Goal: Find specific fact: Find specific fact

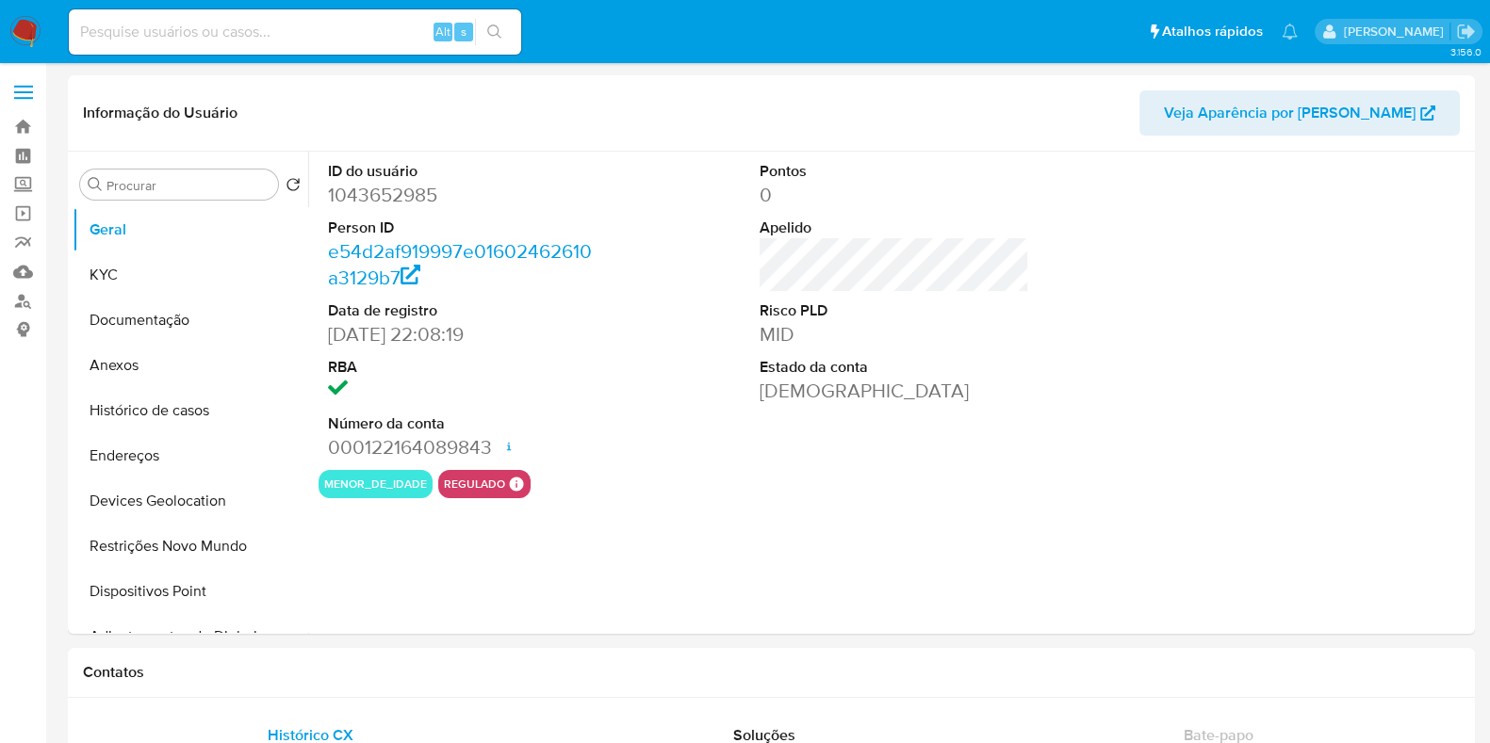
select select "10"
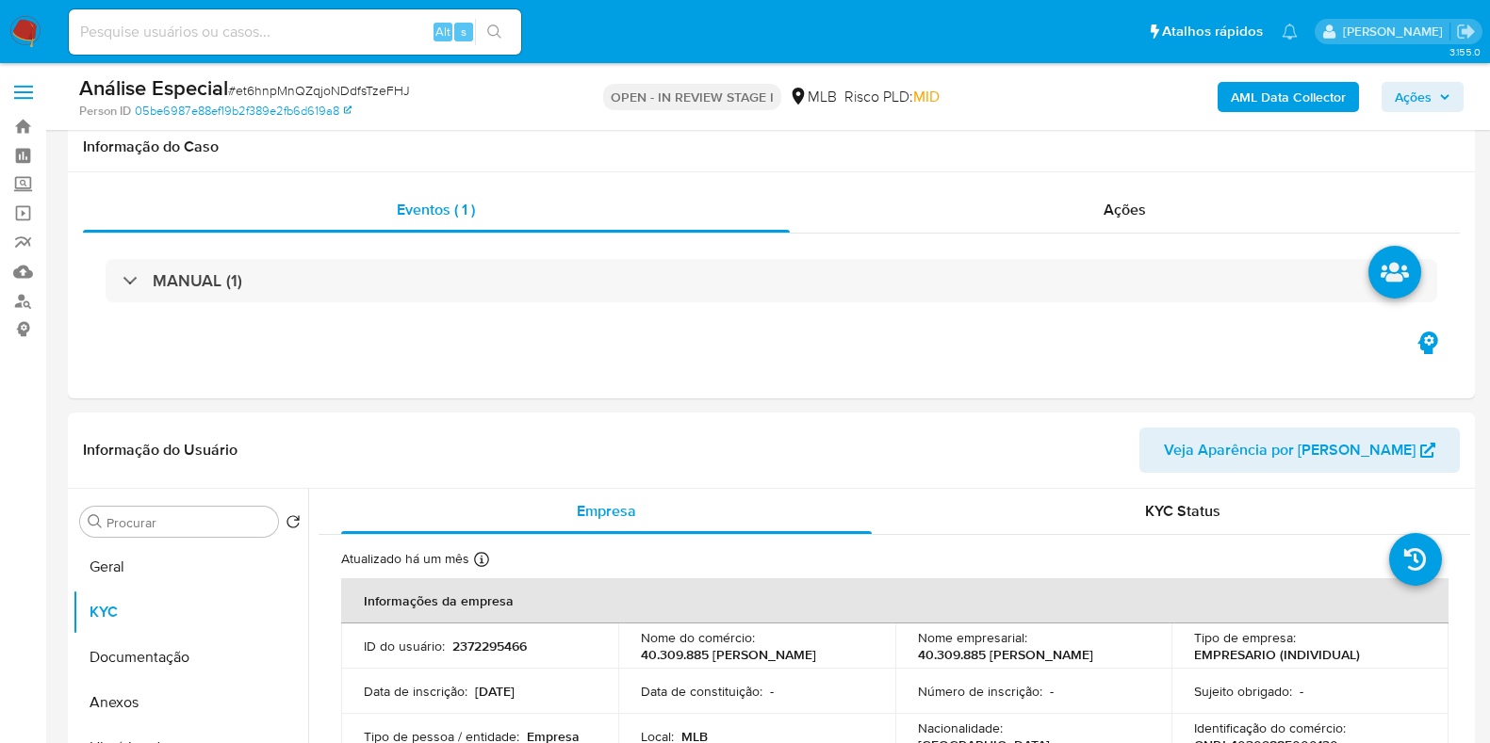
select select "10"
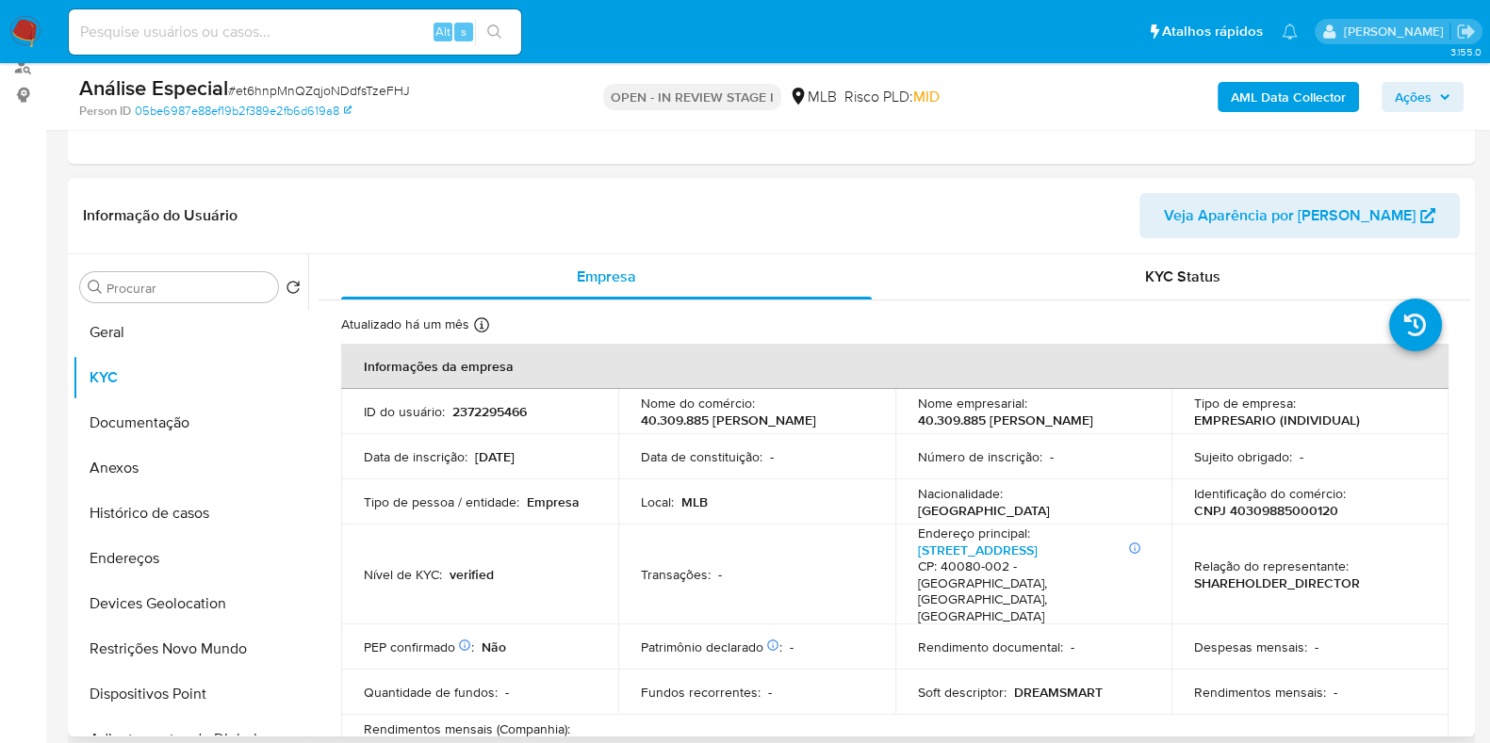
drag, startPoint x: 913, startPoint y: 412, endPoint x: 994, endPoint y: 433, distance: 83.9
click at [994, 429] on p "40.309.885 [PERSON_NAME]" at bounding box center [1005, 420] width 175 height 17
copy p "40.309.885 [PERSON_NAME]"
click at [1259, 519] on p "CNPJ 40309885000120" at bounding box center [1266, 510] width 144 height 17
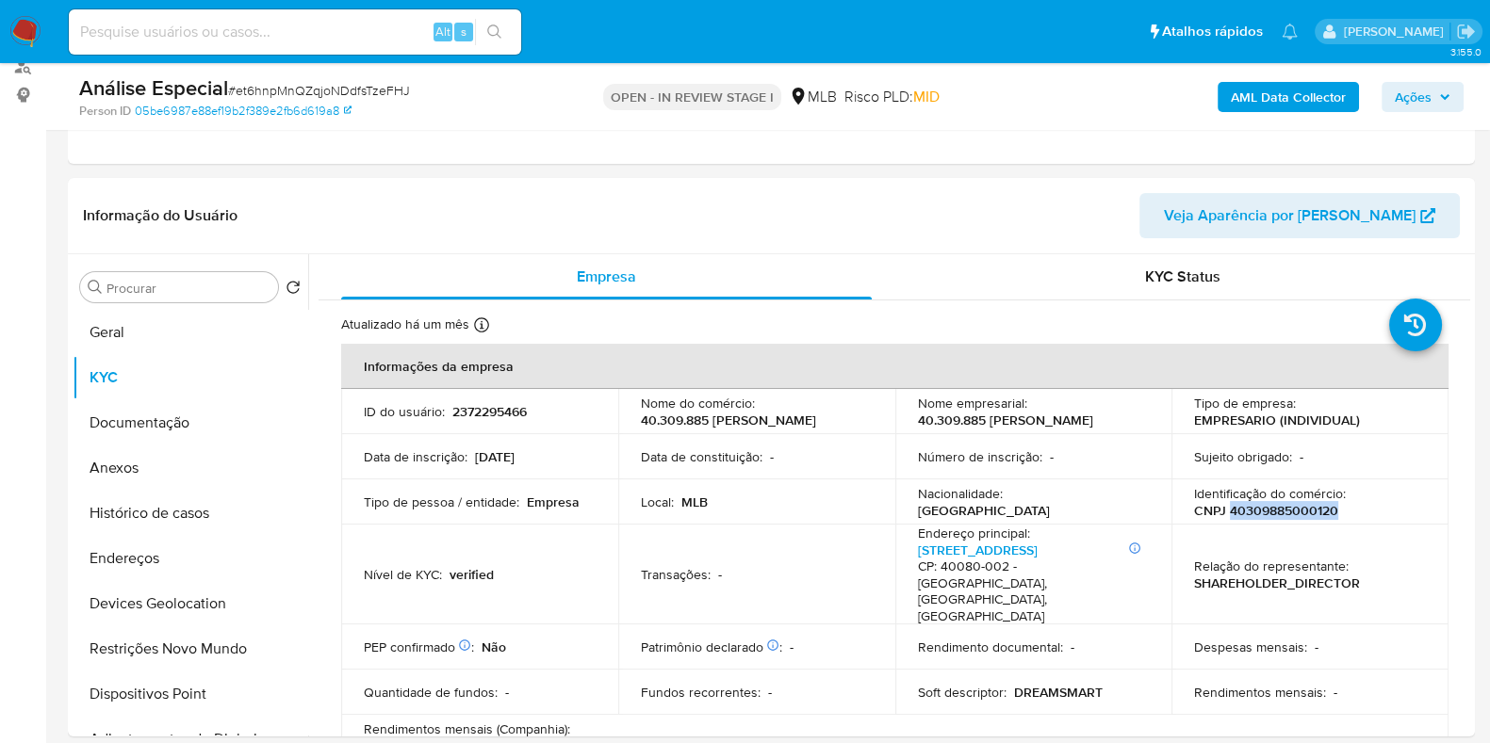
copy p "40309885000120"
click at [495, 415] on p "2372295466" at bounding box center [489, 411] width 74 height 17
copy p "2372295466"
click at [169, 424] on button "Documentação" at bounding box center [183, 422] width 220 height 45
